Goal: Task Accomplishment & Management: Manage account settings

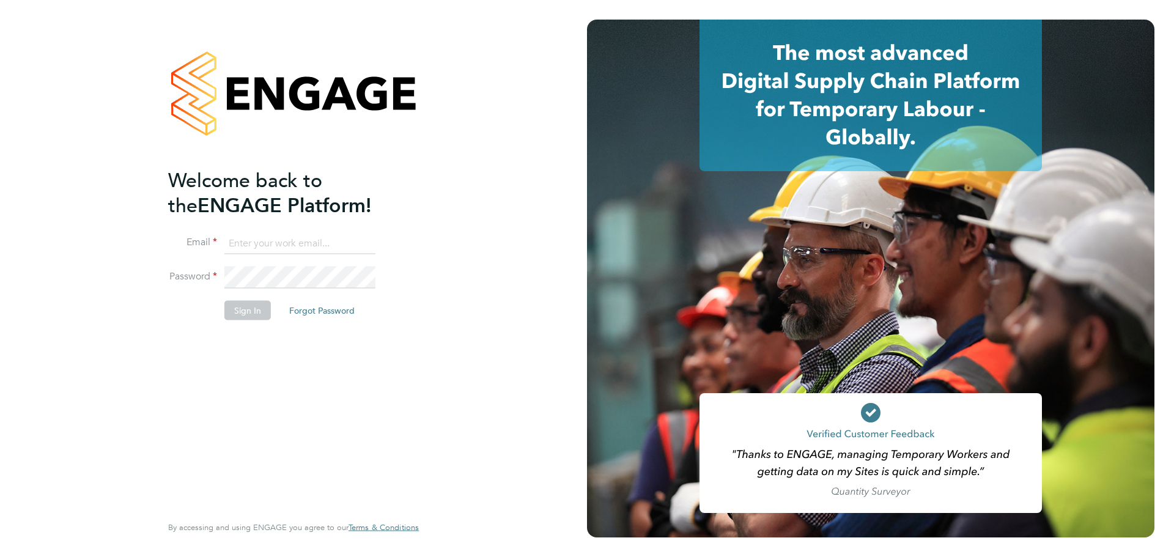
click at [292, 238] on input at bounding box center [299, 243] width 151 height 22
type input "[PERSON_NAME][EMAIL_ADDRESS][PERSON_NAME][DOMAIN_NAME]"
click at [256, 314] on button "Sign In" at bounding box center [247, 310] width 46 height 20
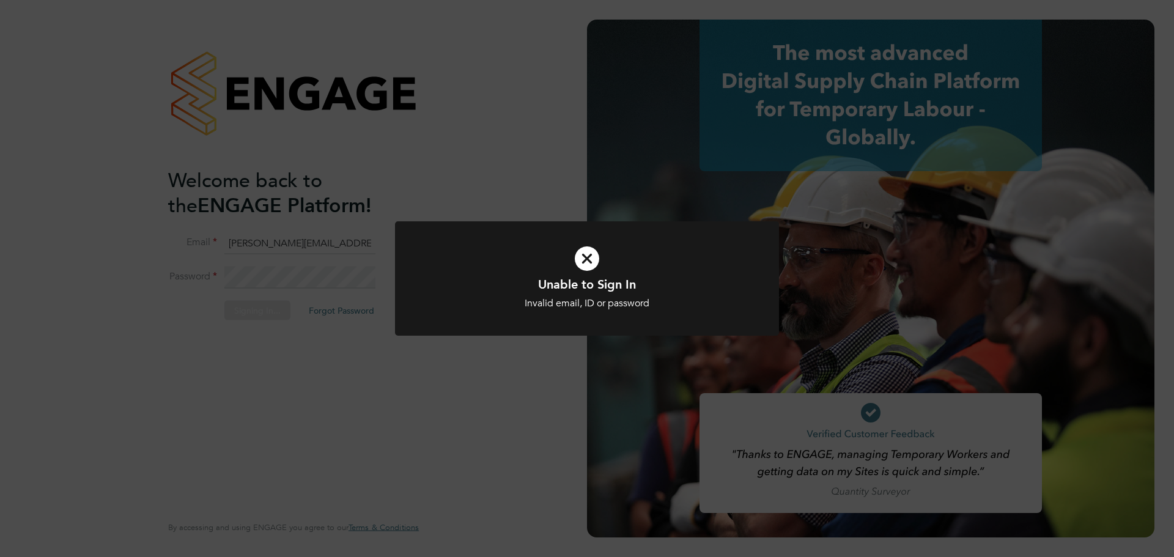
click at [265, 290] on div "Unable to Sign In Invalid email, ID or password Cancel Okay" at bounding box center [587, 278] width 1174 height 557
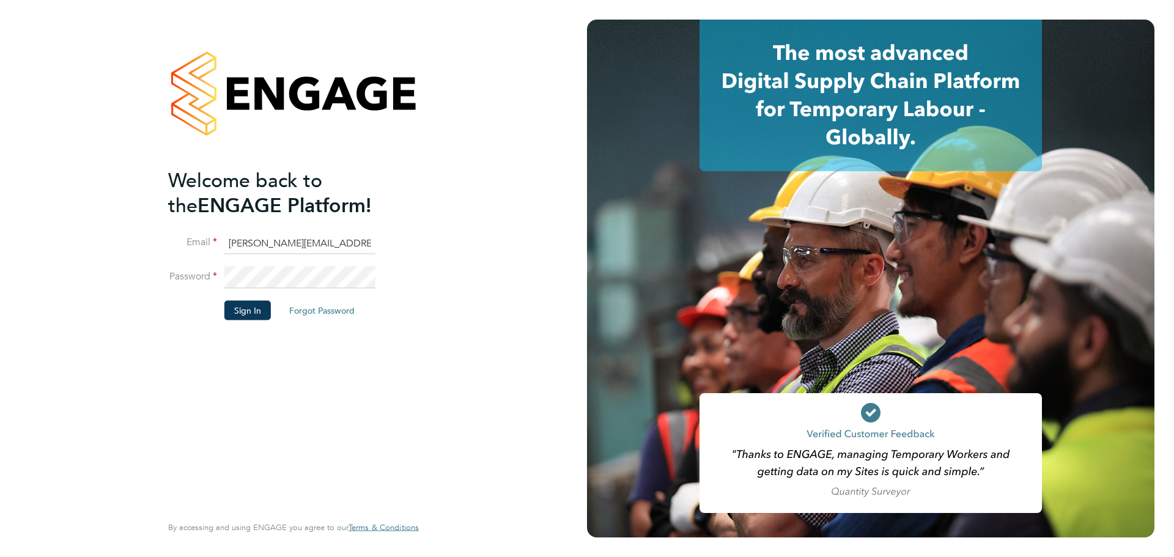
click at [200, 272] on li "Password" at bounding box center [287, 284] width 238 height 34
click at [242, 307] on button "Sign In" at bounding box center [247, 310] width 46 height 20
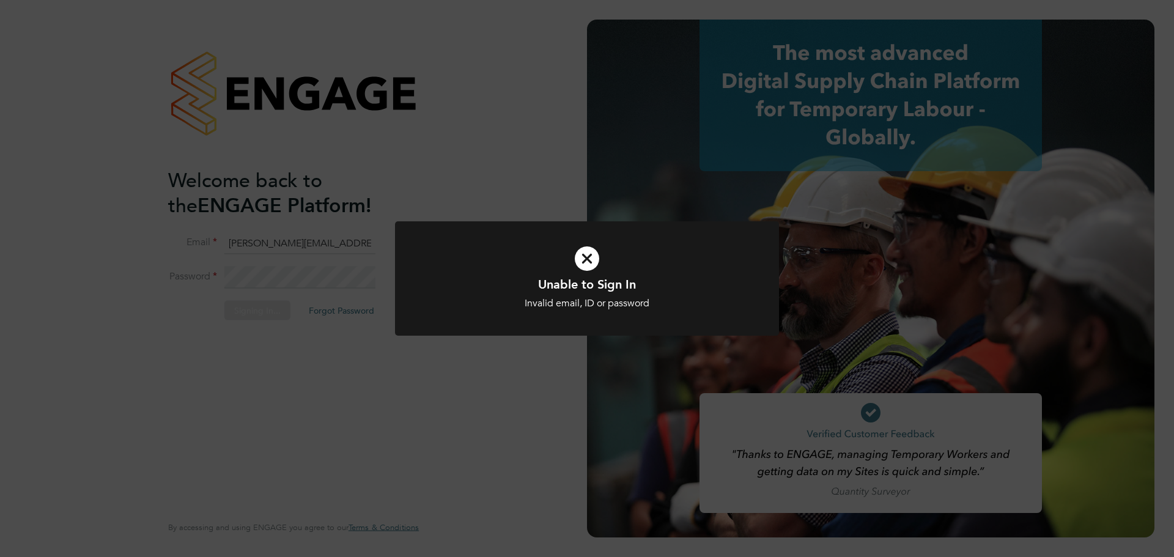
click at [298, 345] on div "Unable to Sign In Invalid email, ID or password Cancel Okay" at bounding box center [587, 278] width 1174 height 557
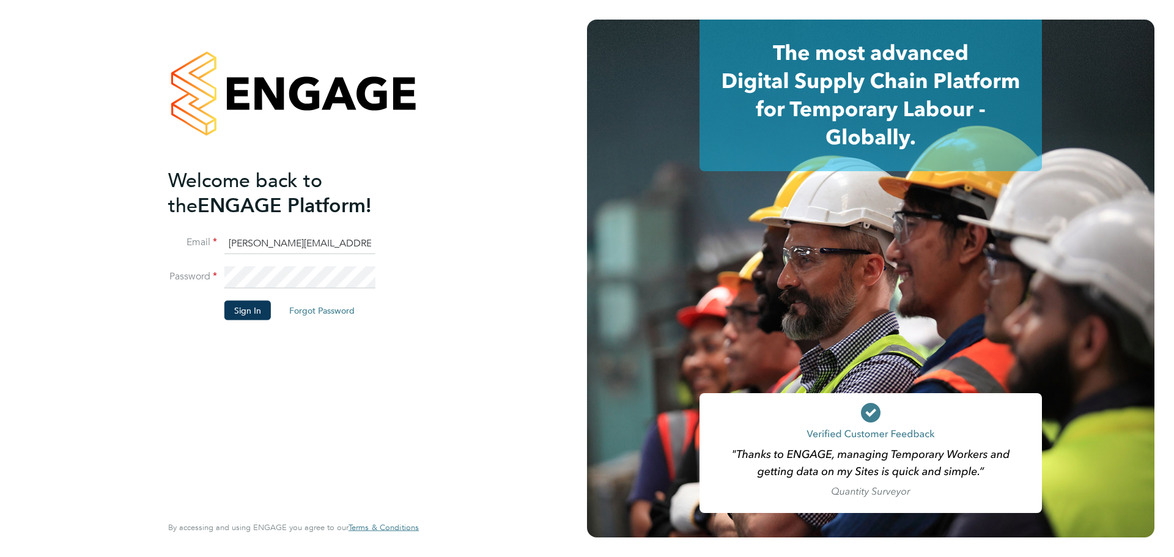
click at [379, 236] on li "Email karyn.evans@uk.issworld.com" at bounding box center [287, 249] width 238 height 34
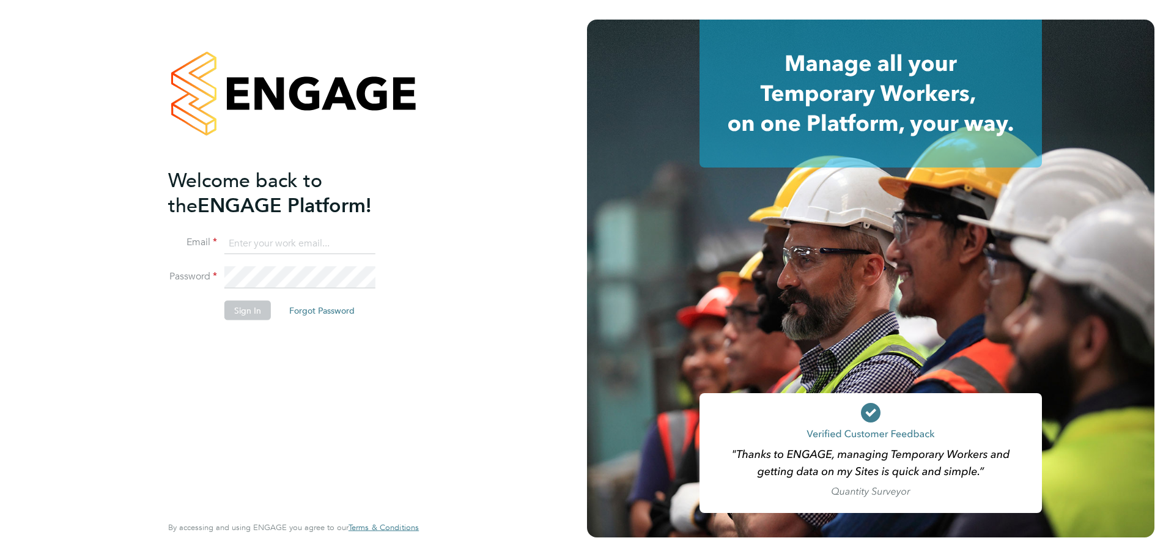
click at [266, 238] on input at bounding box center [299, 243] width 151 height 22
type input "[PERSON_NAME][EMAIL_ADDRESS][PERSON_NAME][DOMAIN_NAME]"
click at [254, 307] on button "Sign In" at bounding box center [247, 310] width 46 height 20
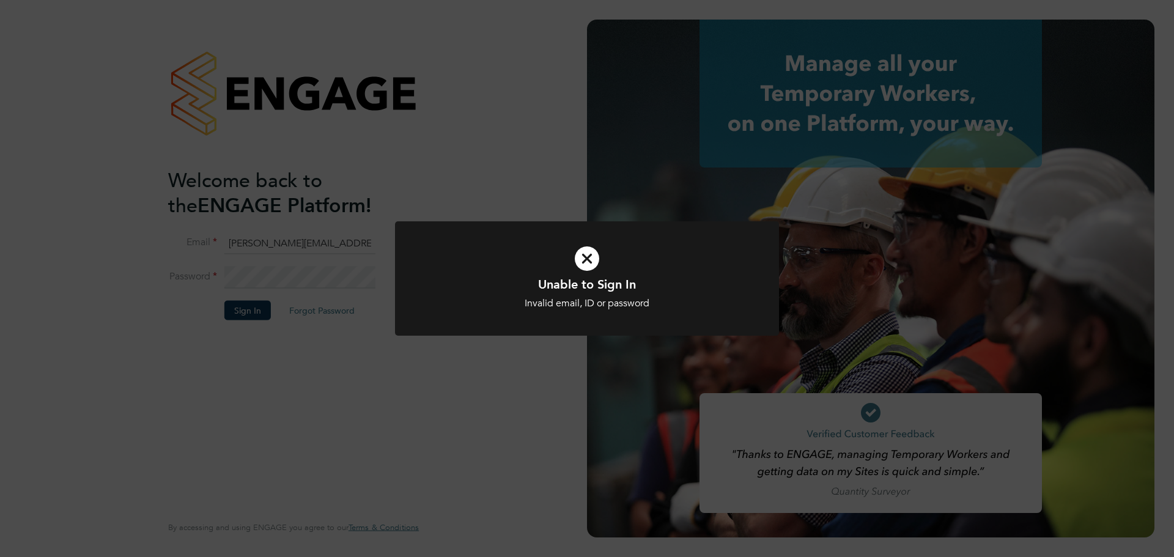
click at [594, 264] on icon at bounding box center [587, 259] width 318 height 48
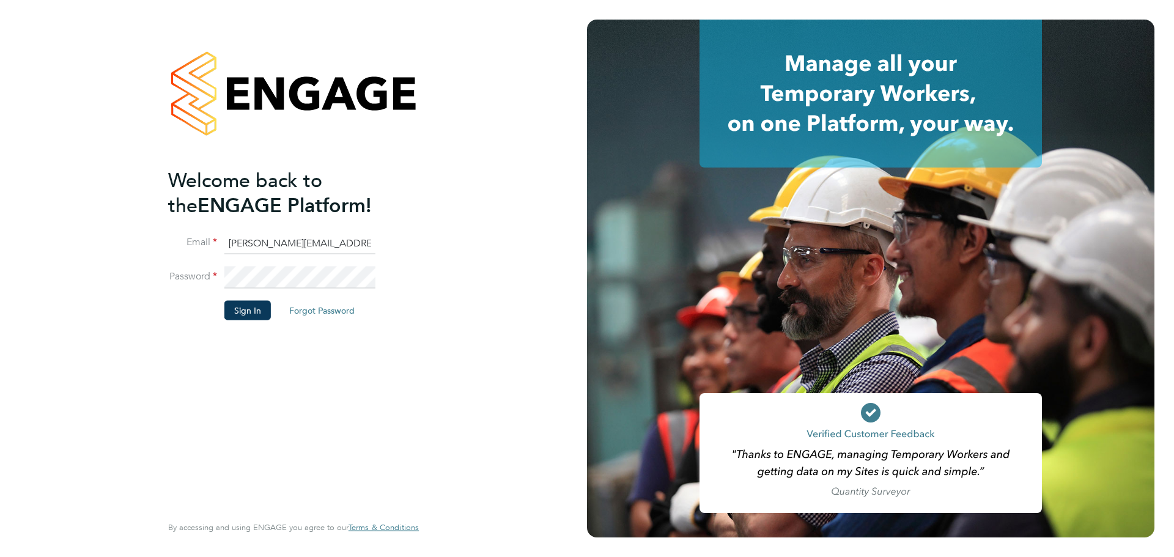
click at [361, 245] on input "[PERSON_NAME][EMAIL_ADDRESS][PERSON_NAME][DOMAIN_NAME]" at bounding box center [299, 243] width 151 height 22
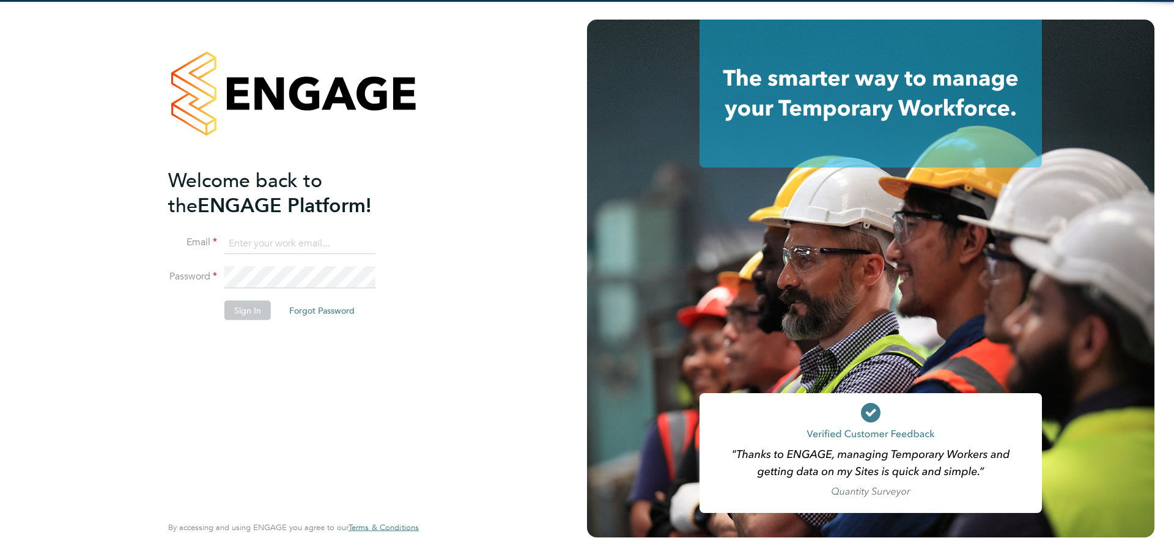
click at [281, 240] on input at bounding box center [299, 243] width 151 height 22
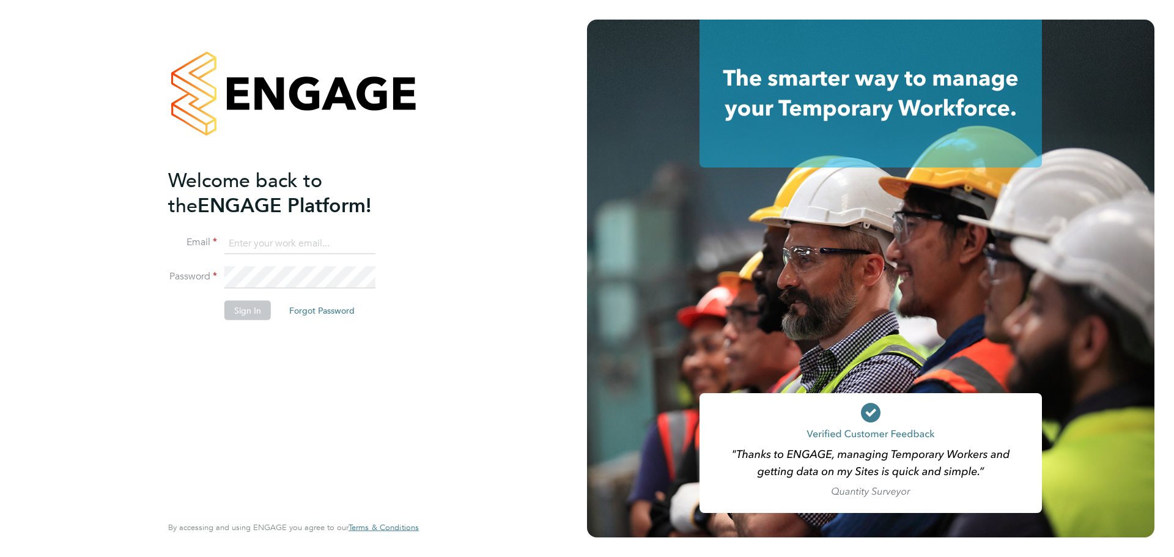
type input "[PERSON_NAME][EMAIL_ADDRESS][PERSON_NAME][DOMAIN_NAME]"
click at [259, 311] on button "Sign In" at bounding box center [247, 310] width 46 height 20
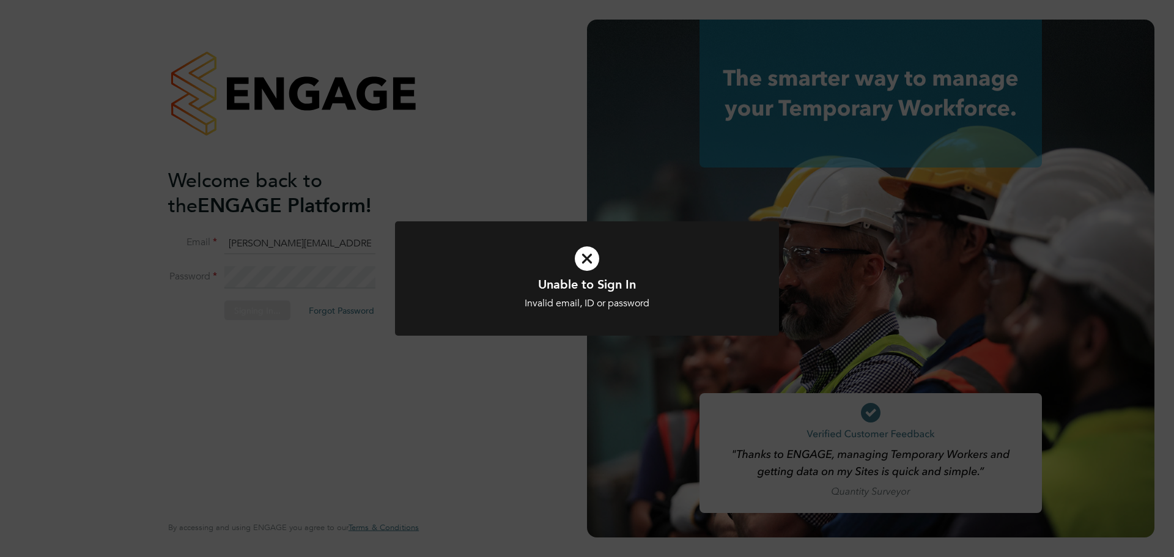
click at [264, 337] on div "Unable to Sign In Invalid email, ID or password Cancel Okay" at bounding box center [587, 278] width 1174 height 557
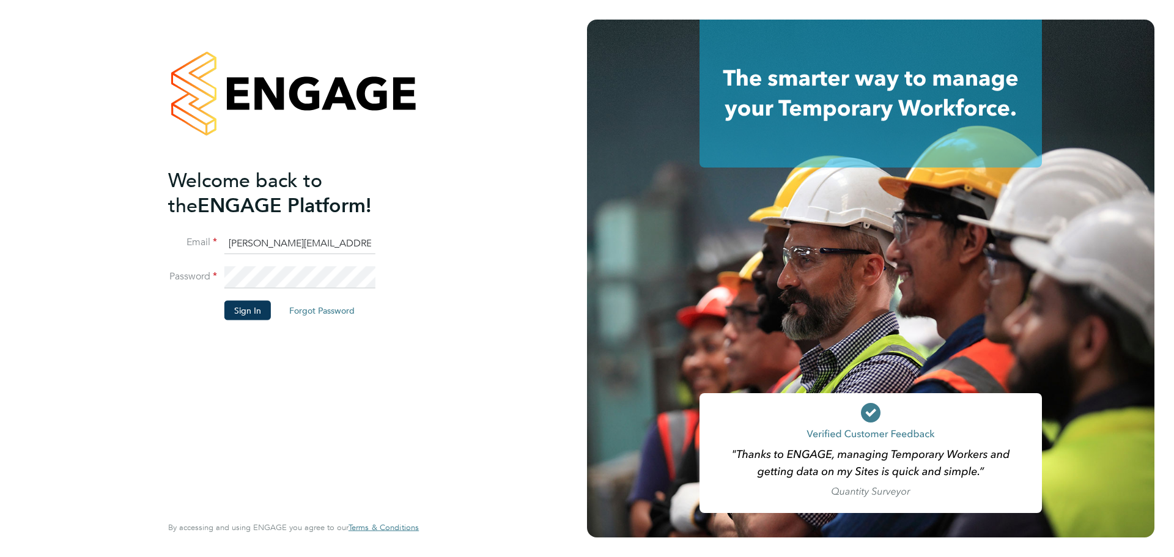
click at [312, 311] on button "Forgot Password" at bounding box center [321, 310] width 85 height 20
